Goal: Information Seeking & Learning: Learn about a topic

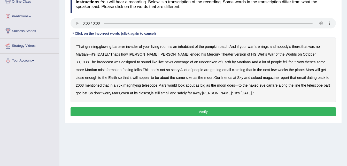
scroll to position [74, 0]
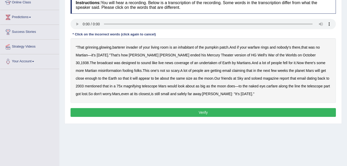
click at [120, 48] on b "barterer" at bounding box center [118, 47] width 13 height 4
click at [258, 46] on b "warfare" at bounding box center [254, 47] width 12 height 4
click at [199, 62] on b "undertaken" at bounding box center [208, 63] width 18 height 4
click at [251, 78] on b "soloed" at bounding box center [256, 78] width 11 height 4
click at [124, 87] on b "magnifying" at bounding box center [133, 86] width 18 height 4
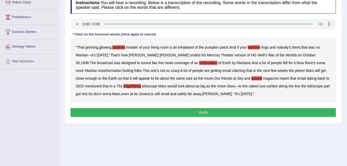
click at [266, 84] on b "carfare" at bounding box center [271, 86] width 11 height 4
click at [197, 109] on button "Verify" at bounding box center [203, 112] width 265 height 9
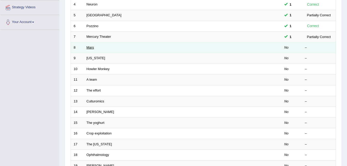
click at [90, 48] on link "Mars" at bounding box center [90, 47] width 7 height 4
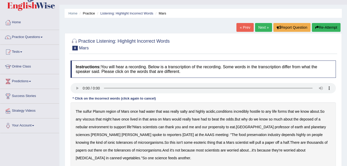
scroll to position [52, 0]
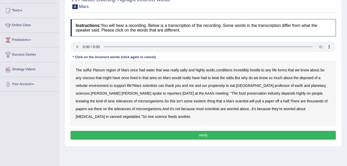
click at [89, 70] on b "sulfur" at bounding box center [87, 70] width 9 height 4
click at [89, 77] on b "viscous" at bounding box center [88, 78] width 12 height 4
click at [307, 77] on b "deposed" at bounding box center [307, 78] width 14 height 4
click at [82, 84] on b "nebular" at bounding box center [82, 85] width 12 height 4
click at [205, 92] on b "AAAS" at bounding box center [210, 93] width 10 height 4
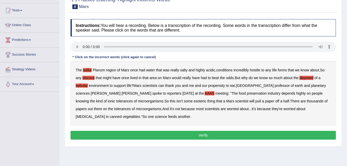
click at [195, 135] on button "Verify" at bounding box center [203, 135] width 265 height 9
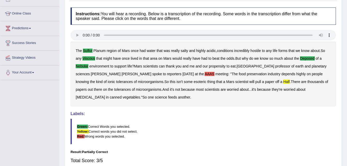
scroll to position [64, 0]
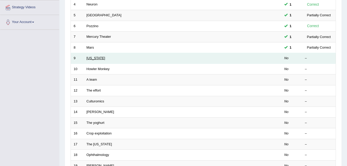
click at [94, 60] on link "[US_STATE]" at bounding box center [96, 58] width 19 height 4
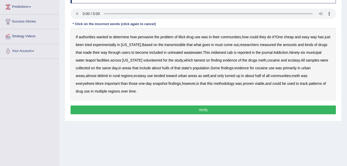
scroll to position [74, 0]
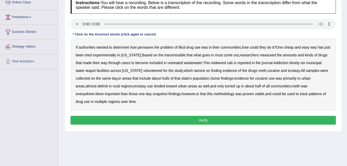
click at [173, 55] on b "transmissible" at bounding box center [175, 55] width 21 height 4
click at [220, 62] on b "midwived" at bounding box center [218, 63] width 15 height 4
click at [250, 62] on b "reported" at bounding box center [244, 63] width 13 height 4
click at [194, 68] on b "tamest" at bounding box center [199, 70] width 11 height 4
click at [168, 79] on b "hulls" at bounding box center [165, 78] width 7 height 4
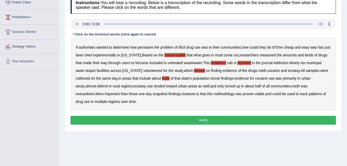
click at [97, 85] on b "delimit" at bounding box center [102, 86] width 10 height 4
click at [221, 61] on b "midwived" at bounding box center [218, 63] width 15 height 4
click at [205, 119] on button "Verify" at bounding box center [203, 120] width 265 height 9
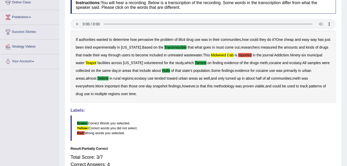
scroll to position [85, 0]
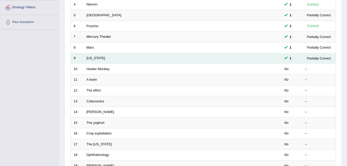
scroll to position [114, 0]
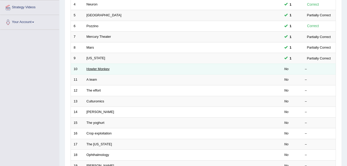
click at [108, 70] on link "Howler Monkey" at bounding box center [98, 69] width 23 height 4
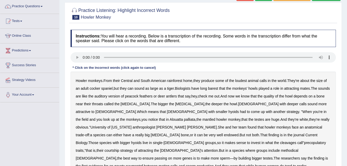
scroll to position [41, 0]
click at [216, 87] on b "barest" at bounding box center [213, 88] width 10 height 4
click at [305, 132] on div "Howler monkeys . From their Central and South American rainforest home , they p…" at bounding box center [203, 130] width 265 height 119
click at [305, 137] on div "Howler monkeys . From their Central and South American rainforest home , they p…" at bounding box center [203, 130] width 265 height 119
click at [296, 140] on b "cleavages" at bounding box center [288, 142] width 16 height 4
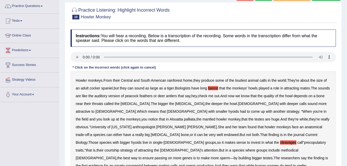
click at [289, 148] on b "methodical" at bounding box center [290, 150] width 18 height 4
click at [133, 163] on div "Howler monkeys . From their Central and South American rainforest home , they p…" at bounding box center [203, 130] width 265 height 119
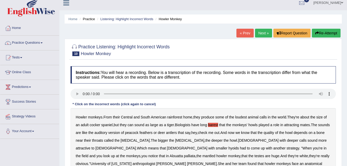
scroll to position [0, 0]
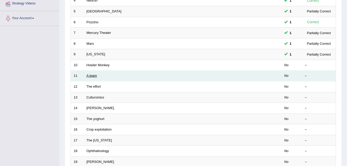
scroll to position [118, 0]
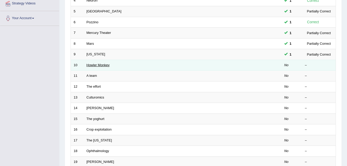
click at [93, 65] on link "Howler Monkey" at bounding box center [98, 65] width 23 height 4
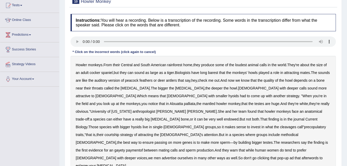
scroll to position [62, 0]
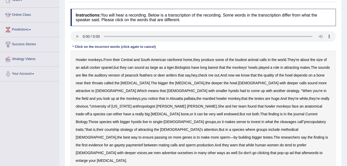
click at [216, 68] on b "barest" at bounding box center [213, 67] width 10 height 4
click at [296, 120] on b "cleavages" at bounding box center [288, 122] width 16 height 4
click at [287, 127] on b "methodical" at bounding box center [290, 129] width 18 height 4
click at [125, 143] on b "gayety" at bounding box center [119, 145] width 11 height 4
click at [126, 143] on b "paymentof" at bounding box center [134, 145] width 17 height 4
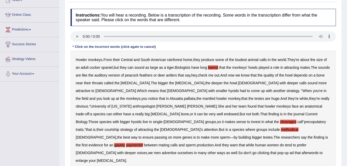
click at [302, 151] on b "afterwords" at bounding box center [310, 153] width 17 height 4
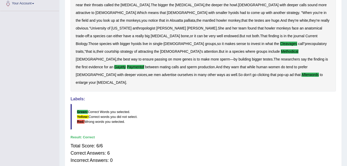
scroll to position [141, 0]
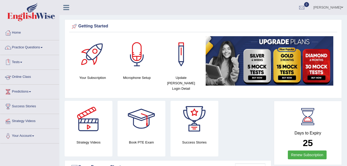
click at [29, 75] on link "Online Class" at bounding box center [29, 76] width 59 height 13
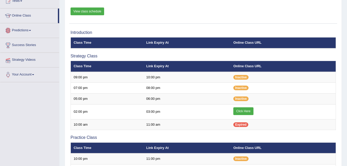
scroll to position [62, 0]
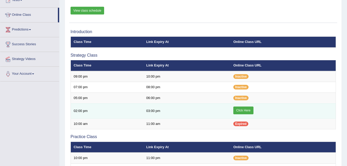
click at [246, 109] on link "Click Here" at bounding box center [243, 110] width 20 height 8
